Goal: Task Accomplishment & Management: Complete application form

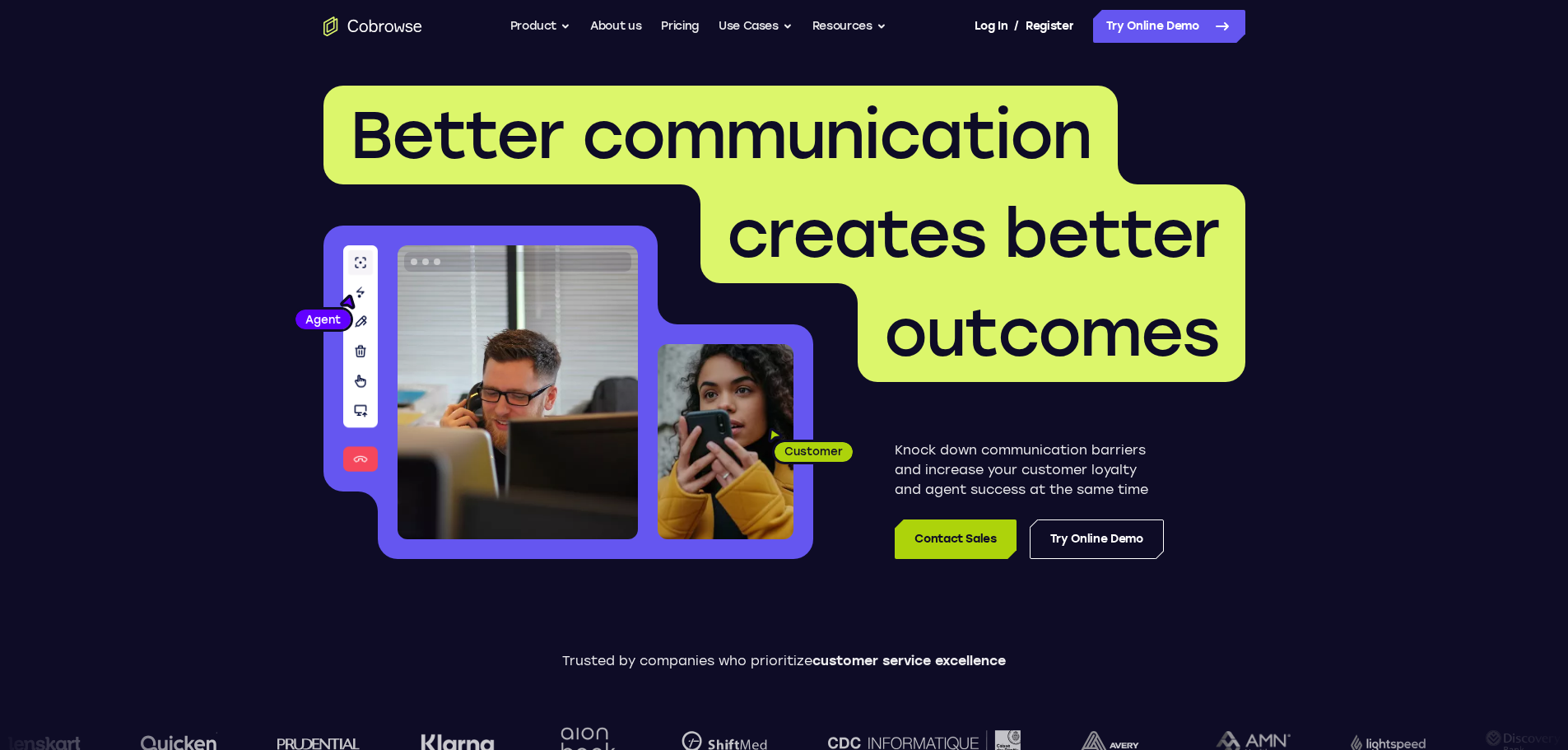
click at [968, 548] on link "Contact Sales" at bounding box center [955, 539] width 121 height 39
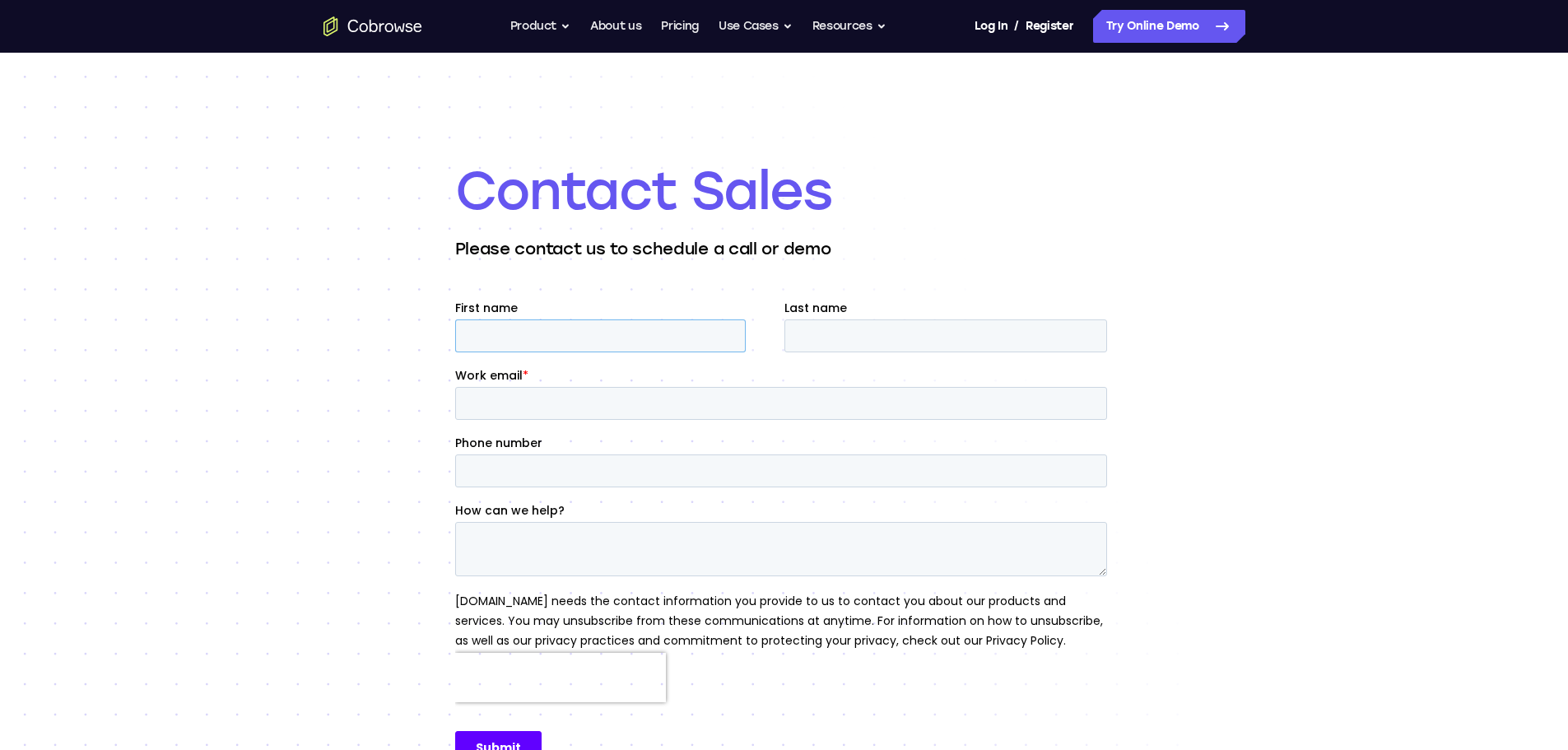
click at [555, 331] on input "First name" at bounding box center [599, 336] width 290 height 33
type input "Tommy"
type input "Maher"
type input "tommymaher818@gmail.com"
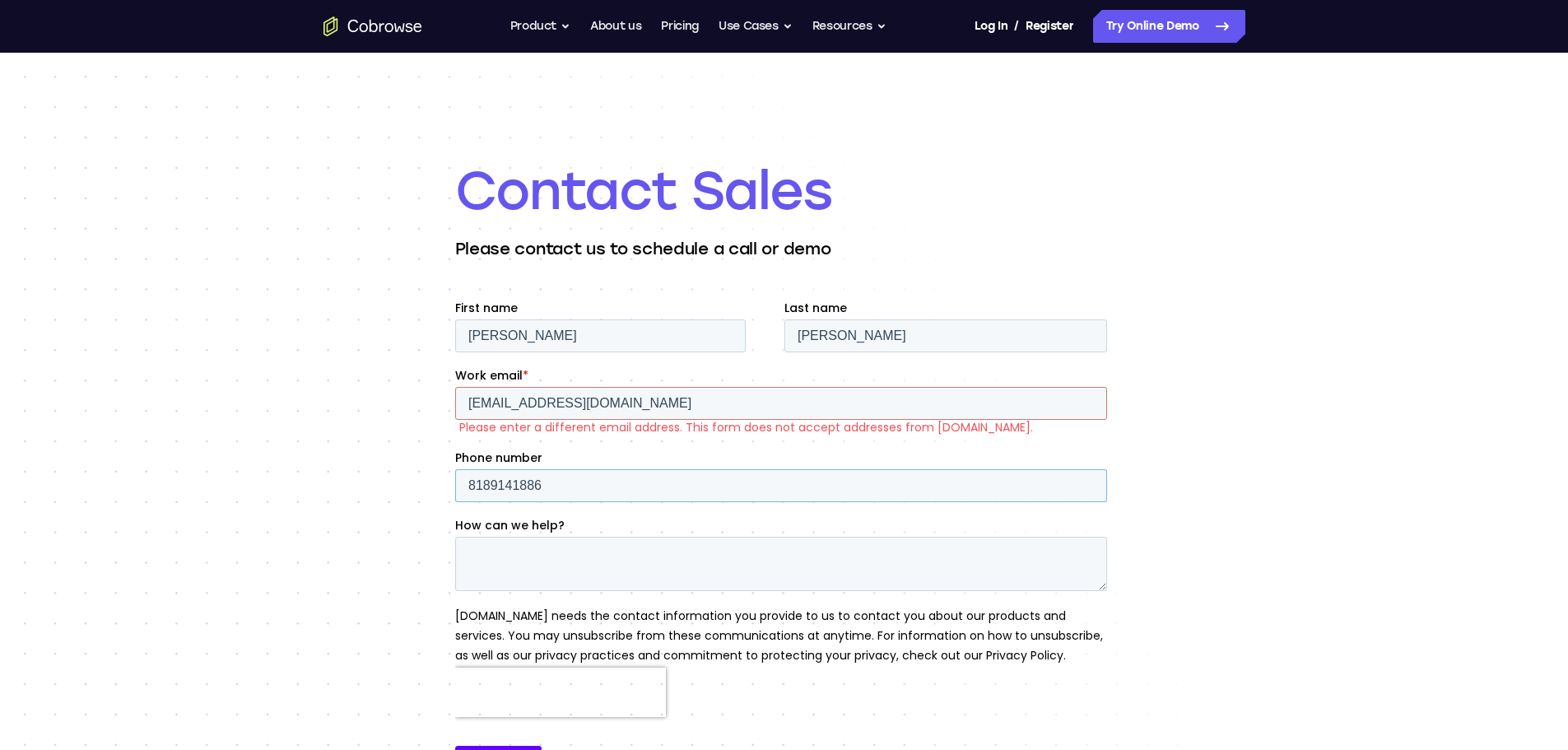
type input "8189141886"
click at [638, 392] on input "tommymaher818@gmail.com" at bounding box center [780, 403] width 652 height 33
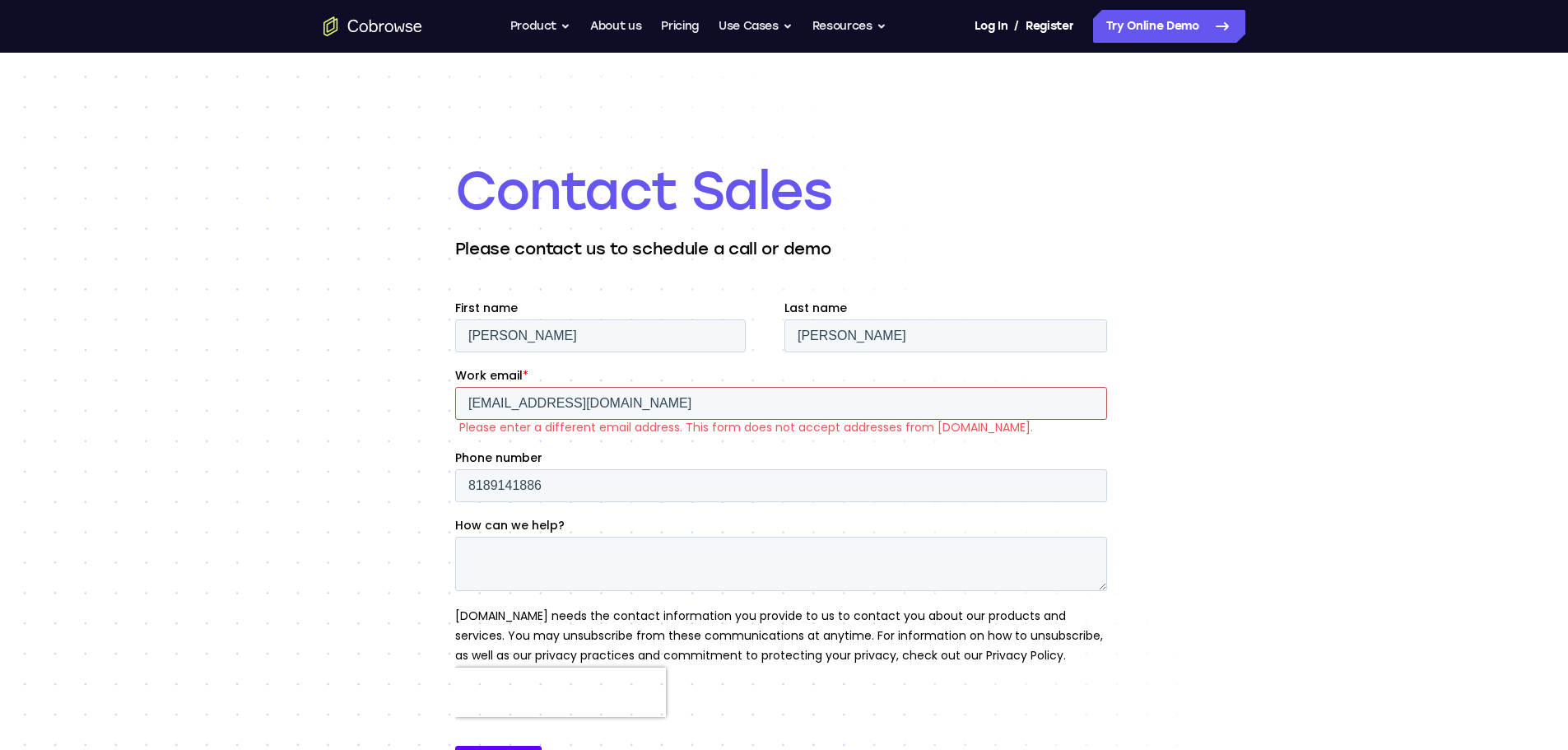
click at [595, 397] on input "tommymaher818@gmail.com" at bounding box center [780, 403] width 652 height 33
click at [595, 397] on input "tommymaher818@gmail.com" at bounding box center [780, 403] width 652 height 33
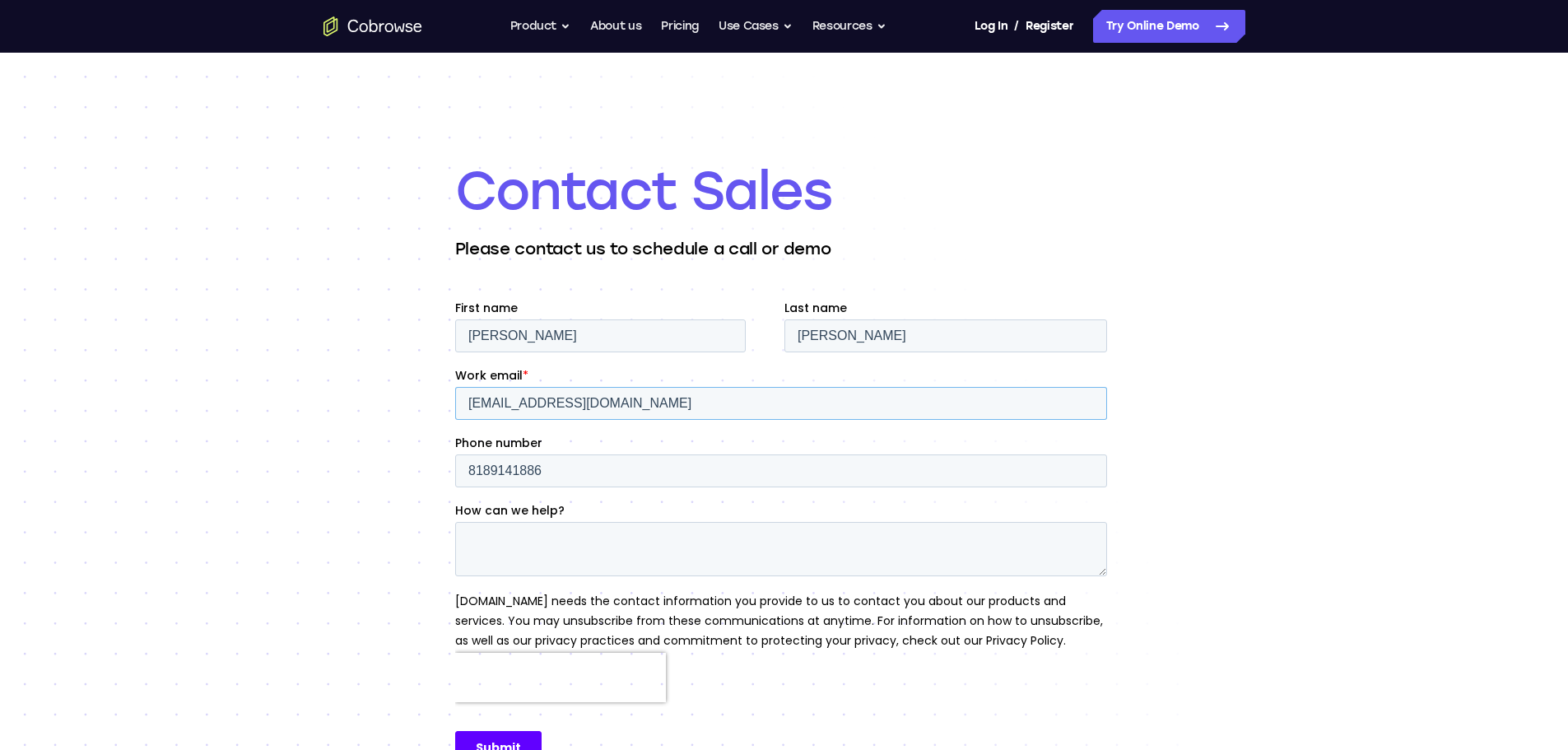
type input "securelink00011@protonmail.com"
click at [337, 427] on div "Contact Sales Please contact us to schedule a call or demo" at bounding box center [784, 483] width 1568 height 860
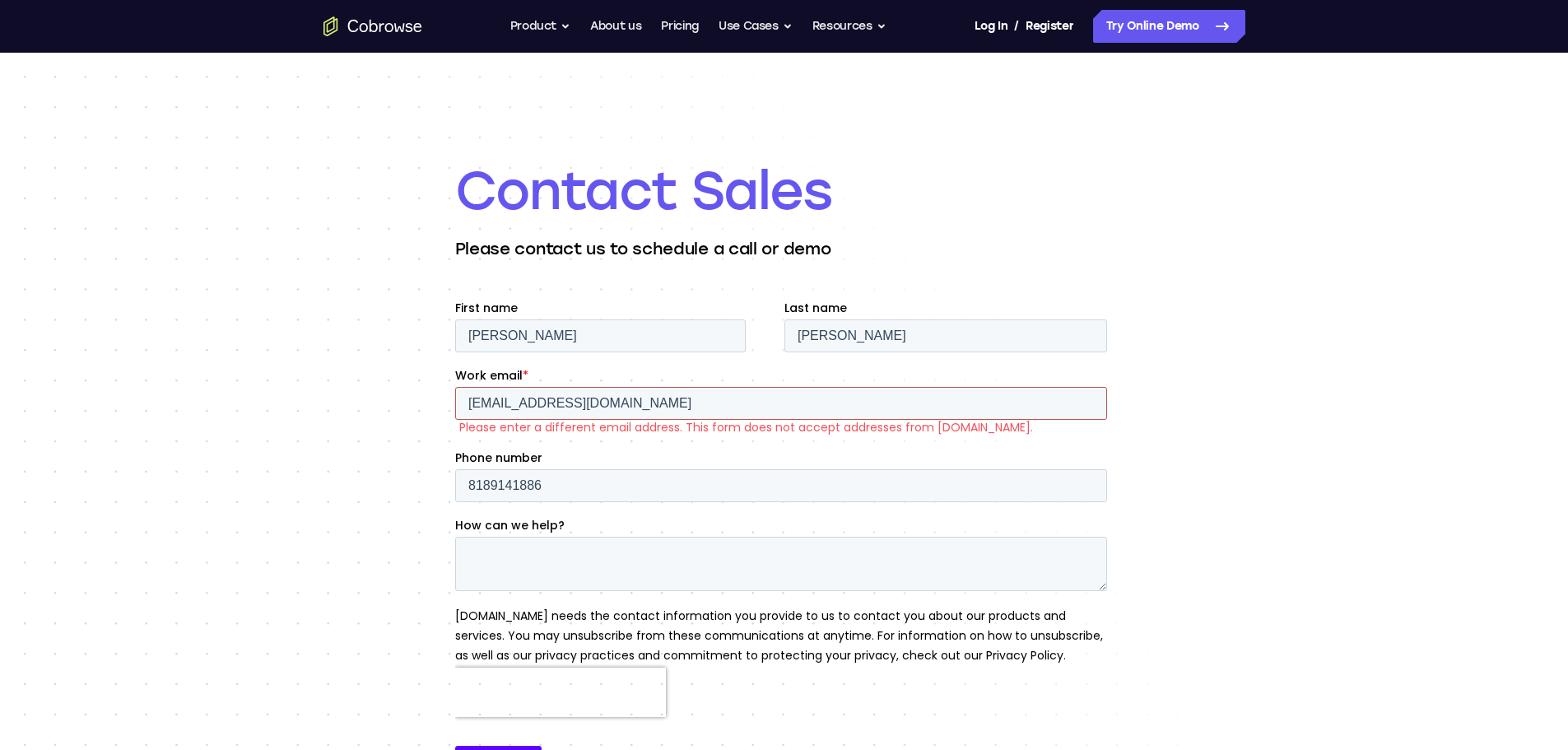
click at [621, 402] on input "securelink00011@protonmail.com" at bounding box center [780, 403] width 652 height 33
click at [678, 287] on div "Contact Sales Please contact us to schedule a call or demo" at bounding box center [784, 483] width 658 height 860
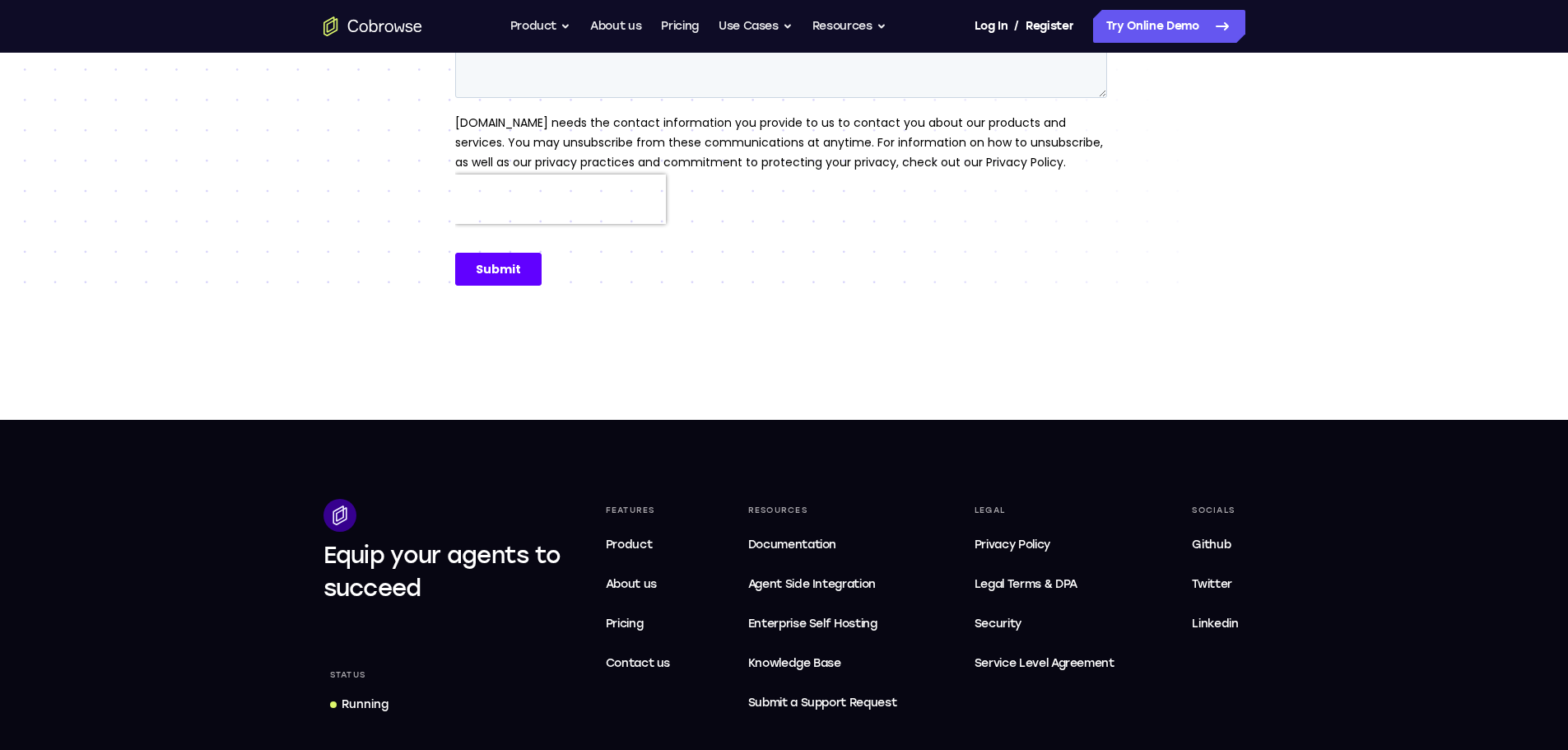
scroll to position [494, 0]
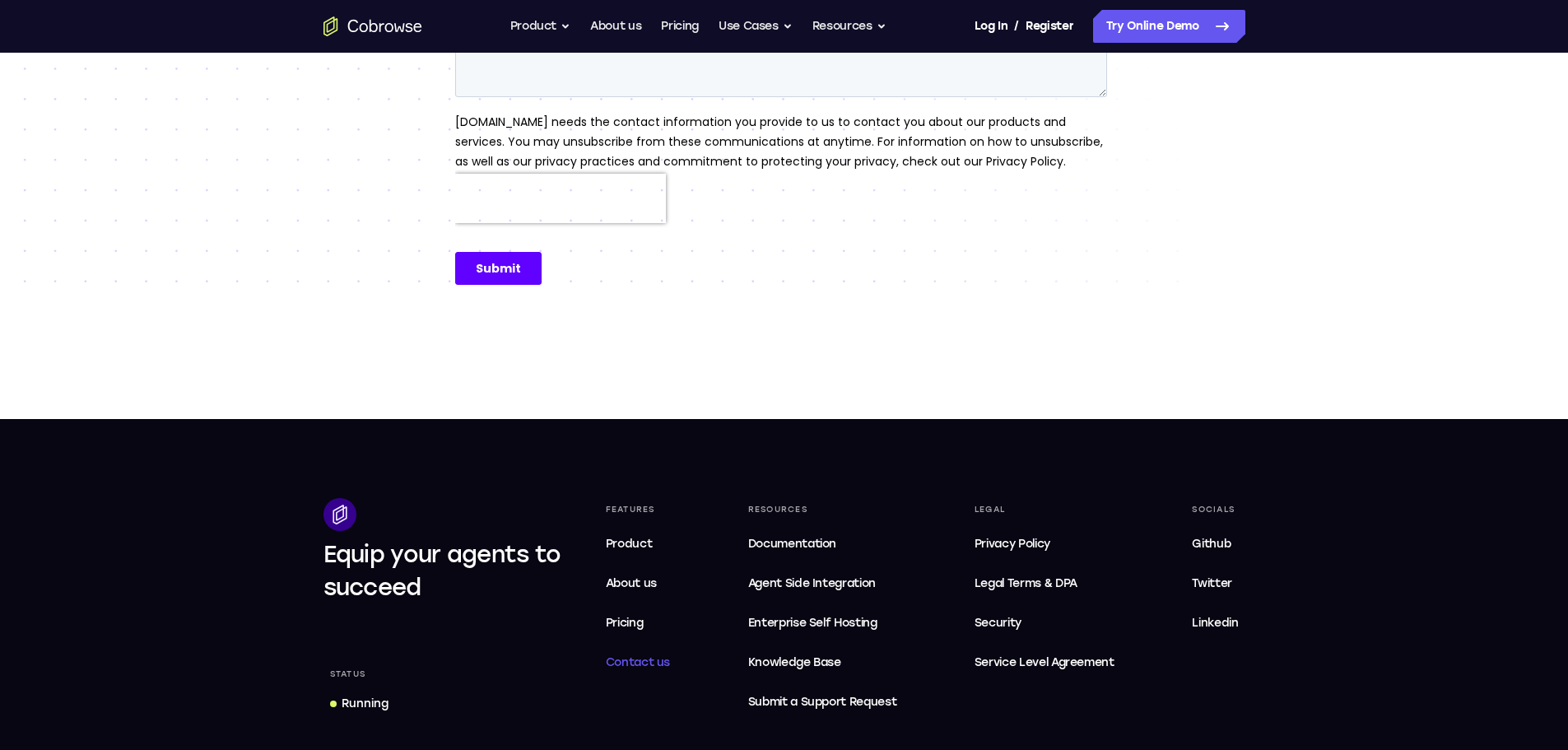
click at [634, 650] on link "Contact us" at bounding box center [638, 662] width 78 height 33
